Goal: Navigation & Orientation: Find specific page/section

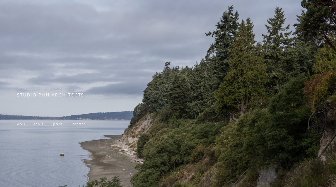
click at [22, 126] on span "work" at bounding box center [21, 124] width 8 height 4
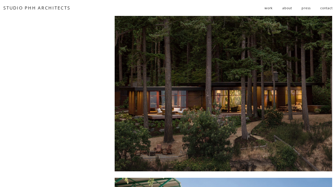
click at [290, 6] on link "about" at bounding box center [287, 8] width 10 height 9
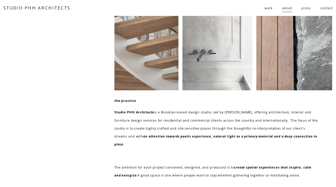
click at [324, 7] on link "contact" at bounding box center [326, 8] width 12 height 9
